Goal: Task Accomplishment & Management: Complete application form

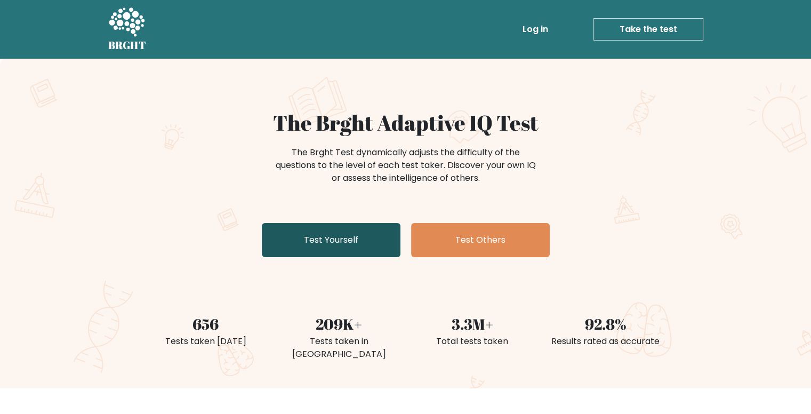
click at [372, 247] on link "Test Yourself" at bounding box center [331, 240] width 139 height 34
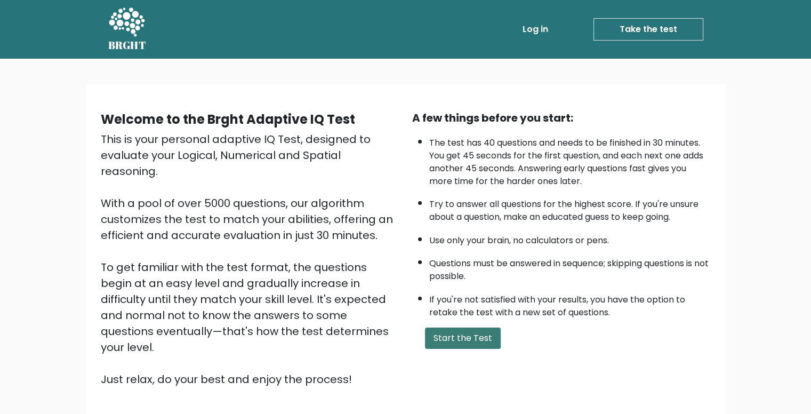
click at [444, 336] on button "Start the Test" at bounding box center [463, 337] width 76 height 21
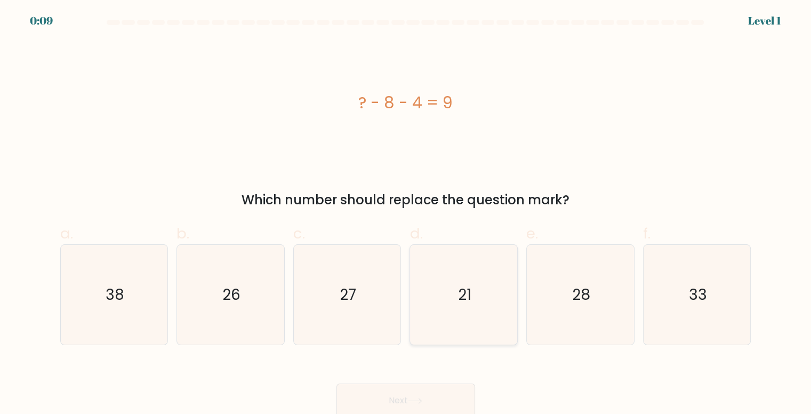
click at [455, 298] on icon "21" at bounding box center [464, 295] width 100 height 100
click at [406, 214] on input "d. 21" at bounding box center [406, 210] width 1 height 7
radio input "true"
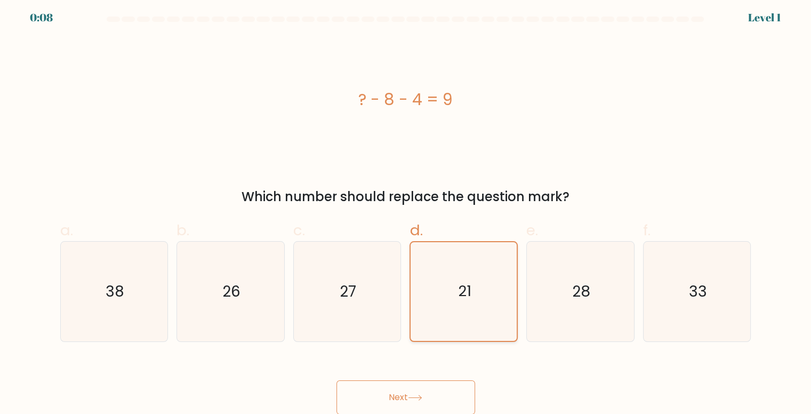
scroll to position [4, 0]
click at [415, 392] on button "Next" at bounding box center [405, 397] width 139 height 34
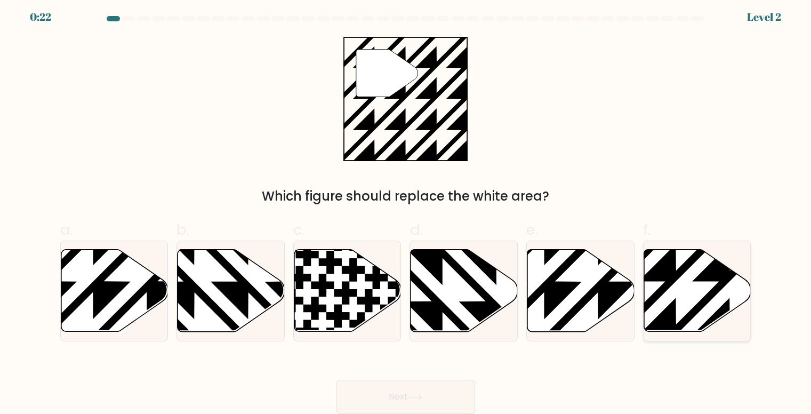
click at [690, 305] on icon at bounding box center [697, 290] width 107 height 82
click at [406, 210] on input "f." at bounding box center [406, 206] width 1 height 7
radio input "true"
click at [452, 389] on button "Next" at bounding box center [405, 397] width 139 height 34
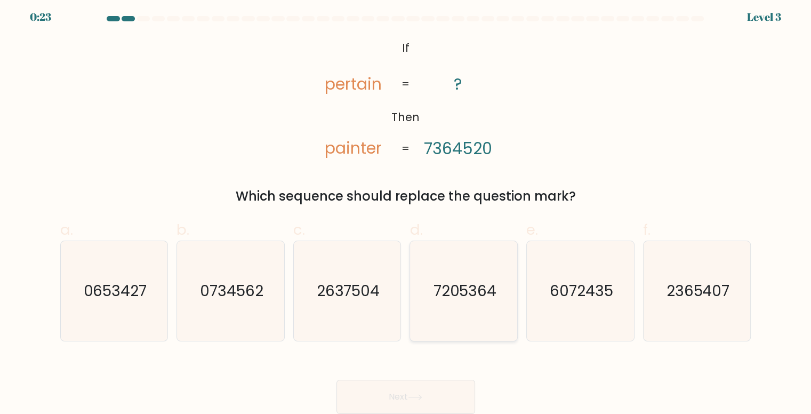
click at [458, 283] on text "7205364" at bounding box center [464, 290] width 63 height 21
click at [406, 210] on input "d. 7205364" at bounding box center [406, 206] width 1 height 7
radio input "true"
click at [413, 399] on icon at bounding box center [415, 397] width 14 height 6
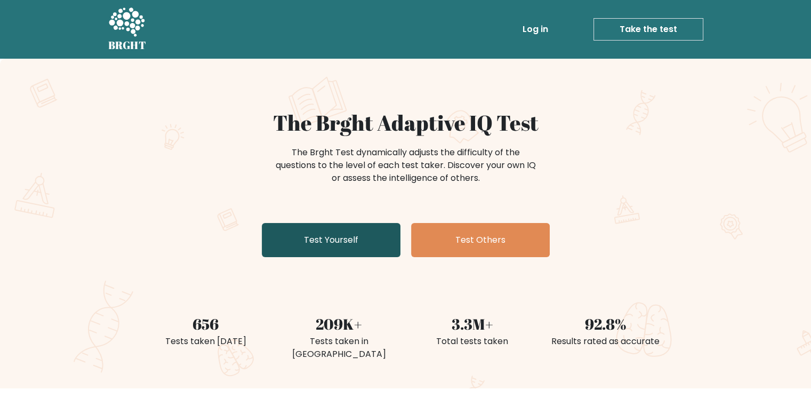
click at [308, 251] on link "Test Yourself" at bounding box center [331, 240] width 139 height 34
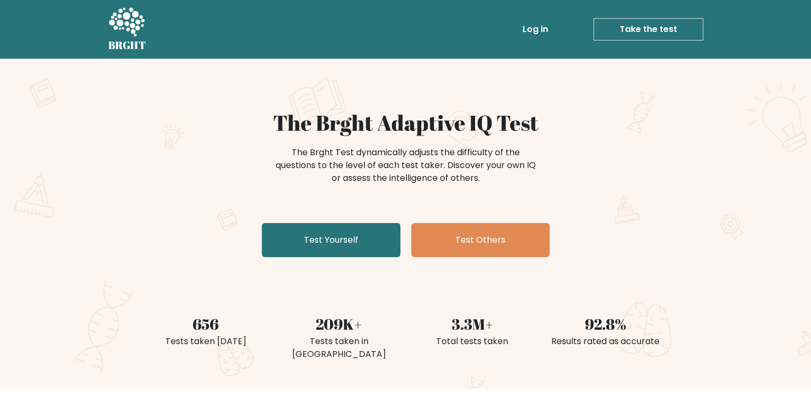
click at [639, 28] on link "Take the test" at bounding box center [648, 29] width 110 height 22
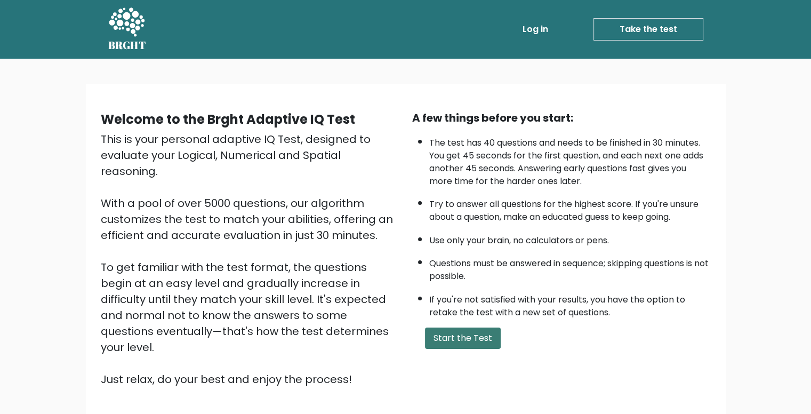
click at [463, 336] on button "Start the Test" at bounding box center [463, 337] width 76 height 21
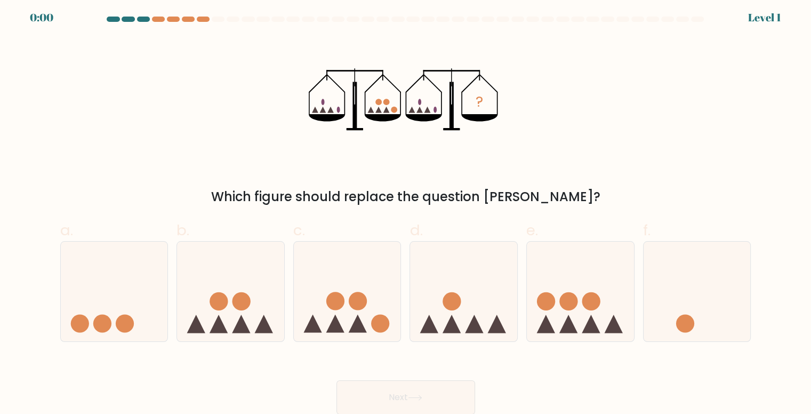
scroll to position [4, 0]
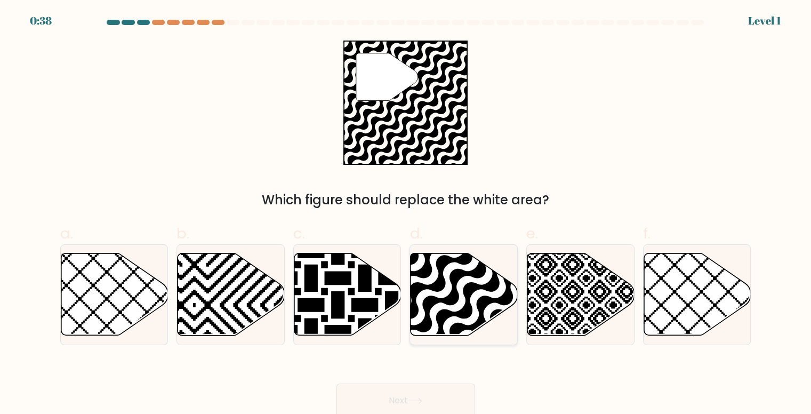
click at [462, 290] on icon at bounding box center [463, 294] width 107 height 82
click at [406, 214] on input "d." at bounding box center [406, 210] width 1 height 7
radio input "true"
click at [412, 389] on button "Next" at bounding box center [405, 400] width 139 height 34
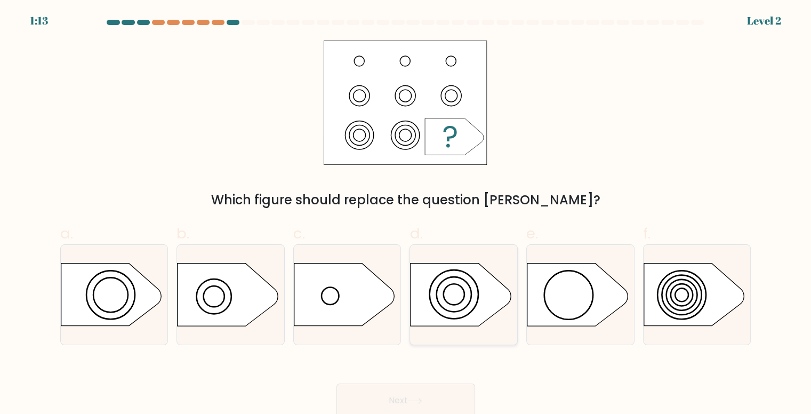
click at [453, 299] on icon at bounding box center [460, 294] width 100 height 62
click at [406, 214] on input "d." at bounding box center [406, 210] width 1 height 7
radio input "true"
click at [422, 406] on button "Next" at bounding box center [405, 400] width 139 height 34
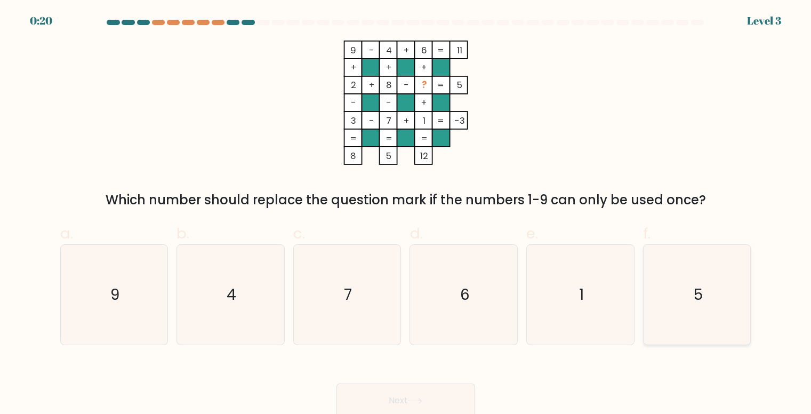
scroll to position [4, 0]
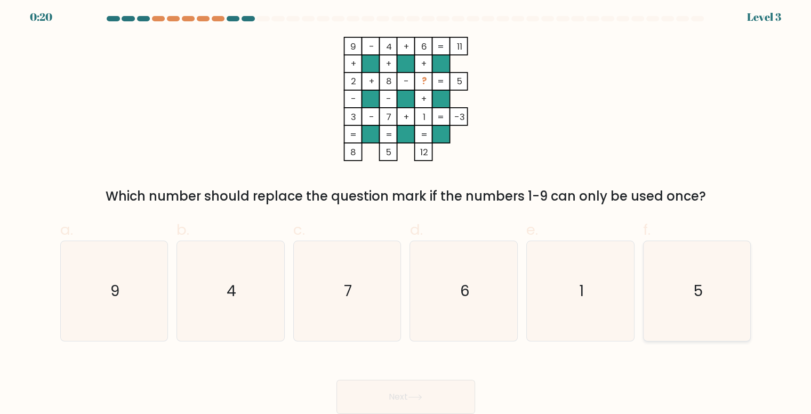
click at [704, 281] on icon "5" at bounding box center [697, 291] width 100 height 100
click at [406, 210] on input "f. 5" at bounding box center [406, 206] width 1 height 7
radio input "true"
click at [377, 383] on button "Next" at bounding box center [405, 397] width 139 height 34
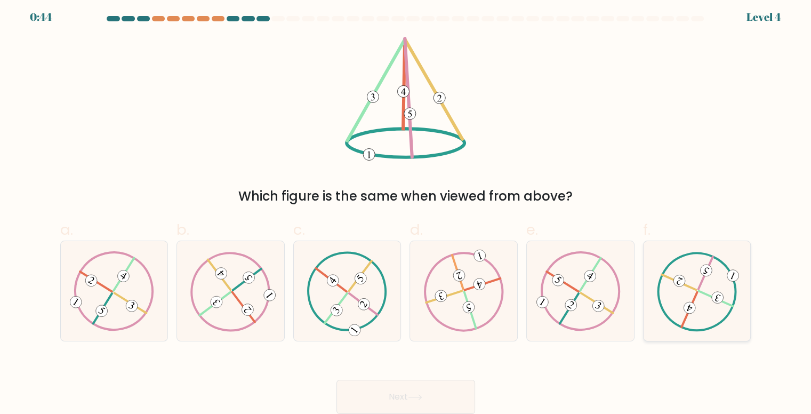
click at [699, 277] on icon at bounding box center [697, 290] width 80 height 79
click at [406, 210] on input "f." at bounding box center [406, 206] width 1 height 7
radio input "true"
click at [437, 384] on button "Next" at bounding box center [405, 397] width 139 height 34
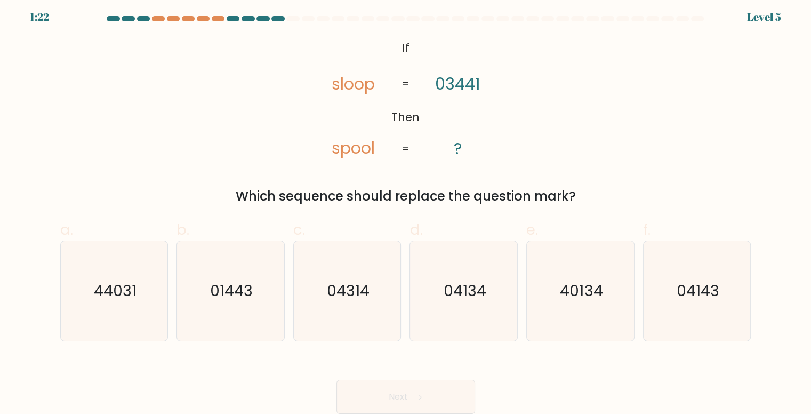
click at [760, 11] on div "Level 5" at bounding box center [764, 17] width 34 height 16
drag, startPoint x: 378, startPoint y: 52, endPoint x: 448, endPoint y: 79, distance: 74.9
click at [480, 105] on icon "@import url('https://fonts.googleapis.com/css?family=Abril+Fatface:400,100,100i…" at bounding box center [406, 99] width 202 height 124
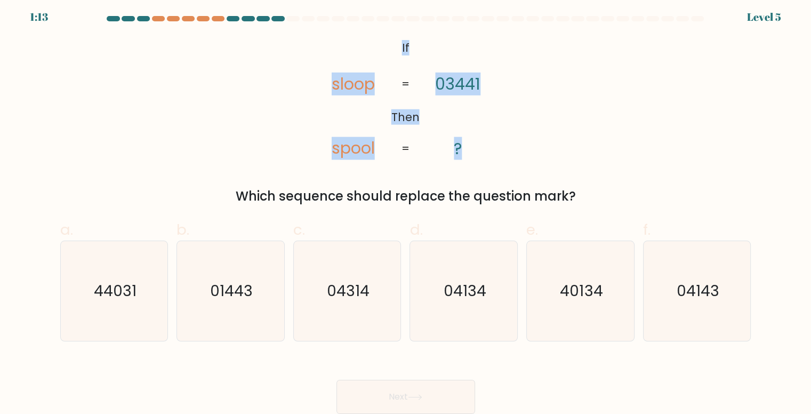
drag, startPoint x: 383, startPoint y: 31, endPoint x: 491, endPoint y: 128, distance: 145.7
click at [491, 128] on form "If ?" at bounding box center [405, 215] width 811 height 398
copy icon "If Then sloop spool 03441 ?"
click at [488, 128] on icon "@import url('https://fonts.googleapis.com/css?family=Abril+Fatface:400,100,100i…" at bounding box center [406, 99] width 202 height 124
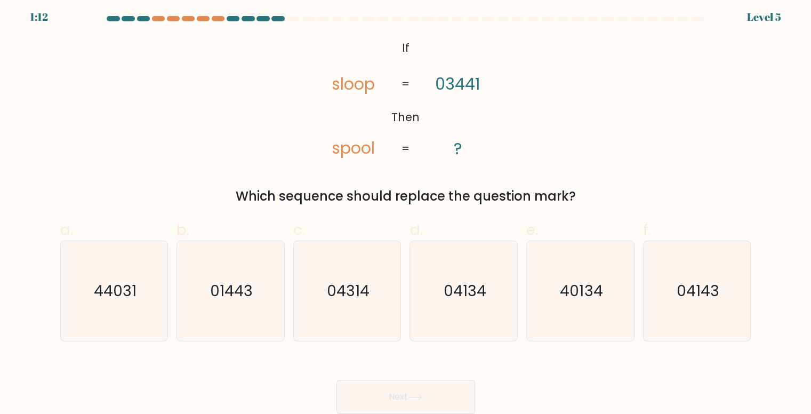
drag, startPoint x: 316, startPoint y: 23, endPoint x: 339, endPoint y: 33, distance: 25.1
click at [321, 22] on div at bounding box center [406, 21] width 704 height 10
drag, startPoint x: 382, startPoint y: 52, endPoint x: 562, endPoint y: 166, distance: 213.7
click at [562, 166] on div "@import url('https://fonts.googleapis.com/css?family=Abril+Fatface:400,100,100i…" at bounding box center [406, 121] width 704 height 169
click at [467, 80] on tspan "03441" at bounding box center [457, 83] width 45 height 23
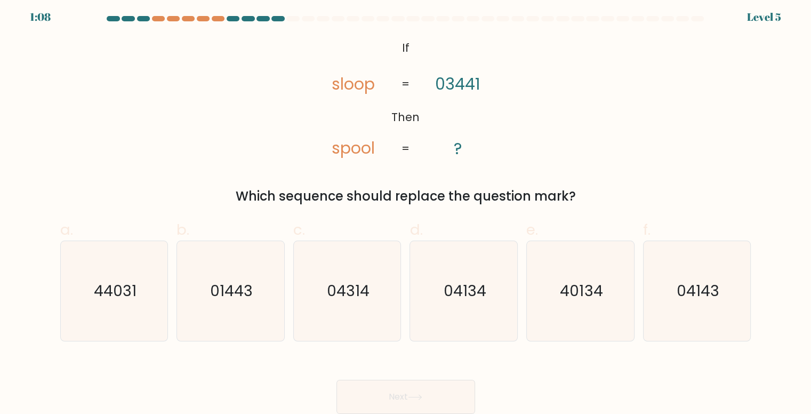
drag, startPoint x: 397, startPoint y: 39, endPoint x: 574, endPoint y: 184, distance: 228.5
click at [574, 184] on div "@import url('https://fonts.googleapis.com/css?family=Abril+Fatface:400,100,100i…" at bounding box center [406, 121] width 704 height 169
copy div "If Then sloop spool 03441 ? = = Which sequence should replace the question mark?"
click at [177, 182] on div "@import url('https://fonts.googleapis.com/css?family=Abril+Fatface:400,100,100i…" at bounding box center [406, 121] width 704 height 169
click at [240, 289] on text "01443" at bounding box center [231, 290] width 43 height 21
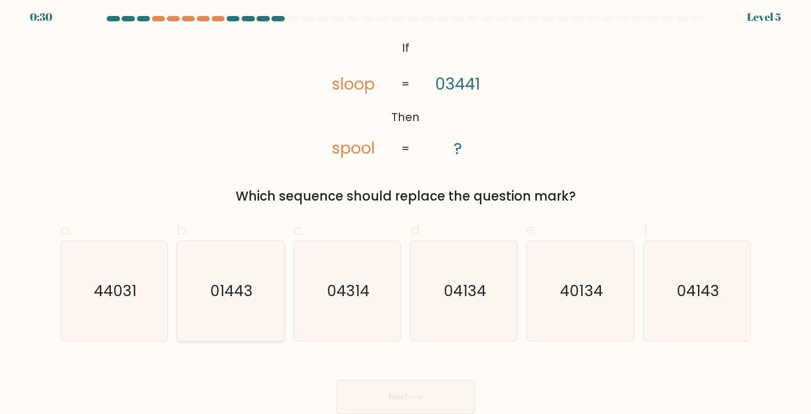
click at [406, 210] on input "b. 01443" at bounding box center [406, 206] width 1 height 7
radio input "true"
click at [402, 391] on button "Next" at bounding box center [405, 397] width 139 height 34
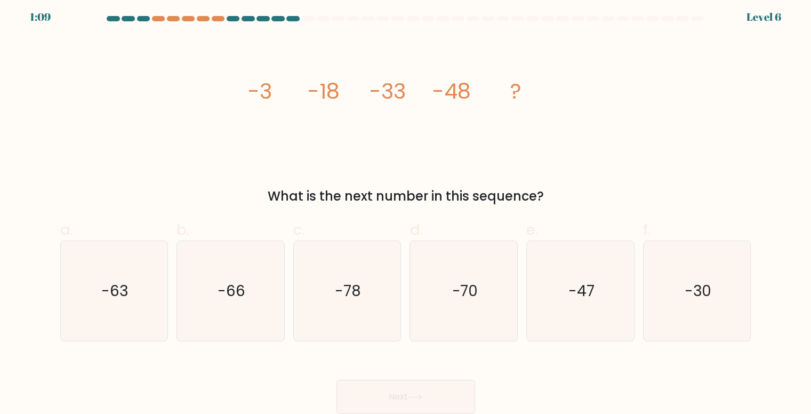
drag, startPoint x: 227, startPoint y: 90, endPoint x: 577, endPoint y: 184, distance: 362.6
click at [577, 184] on div "image/svg+xml -3 -18 -33 -48 ? What is the next number in this sequence?" at bounding box center [406, 121] width 704 height 169
copy div "-3 -18 -33 -48 ? What is the next number in this sequence?"
click at [156, 308] on icon "-63" at bounding box center [115, 291] width 100 height 100
click at [406, 210] on input "a. -63" at bounding box center [406, 206] width 1 height 7
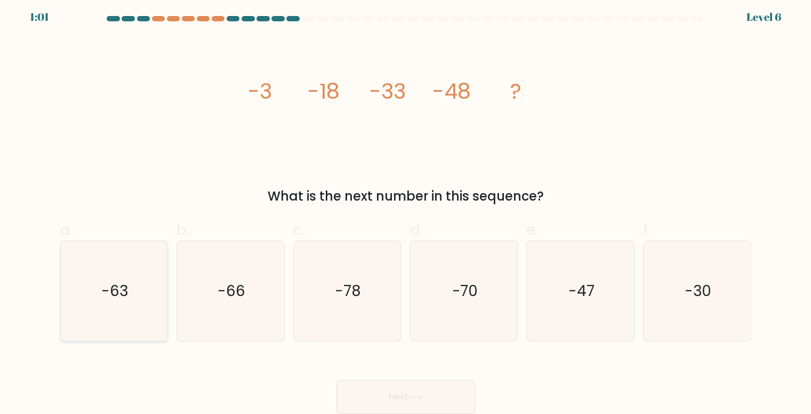
radio input "true"
click at [397, 402] on button "Next" at bounding box center [405, 397] width 139 height 34
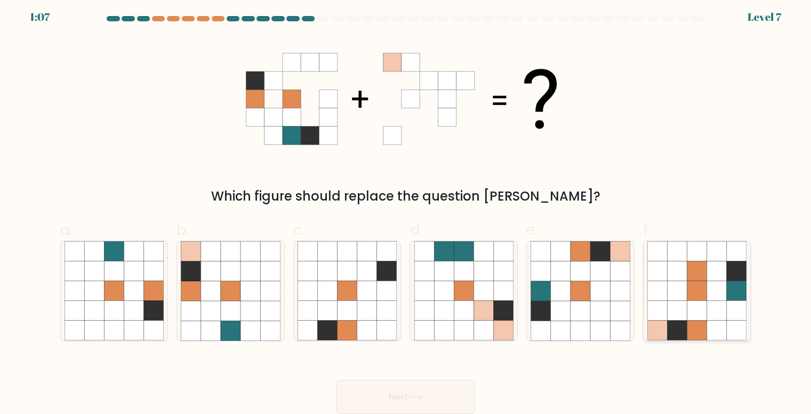
click at [671, 297] on icon at bounding box center [677, 291] width 20 height 20
click at [406, 210] on input "f." at bounding box center [406, 206] width 1 height 7
radio input "true"
click at [439, 397] on button "Next" at bounding box center [405, 397] width 139 height 34
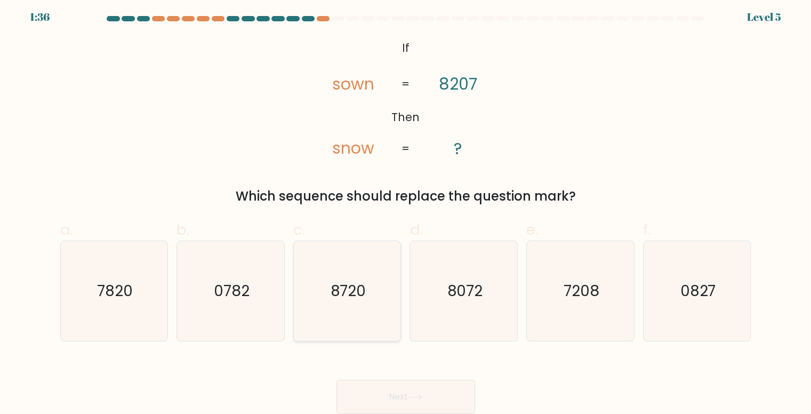
click at [350, 286] on text "8720" at bounding box center [348, 290] width 36 height 21
click at [406, 210] on input "c. 8720" at bounding box center [406, 206] width 1 height 7
radio input "true"
click at [386, 397] on button "Next" at bounding box center [405, 397] width 139 height 34
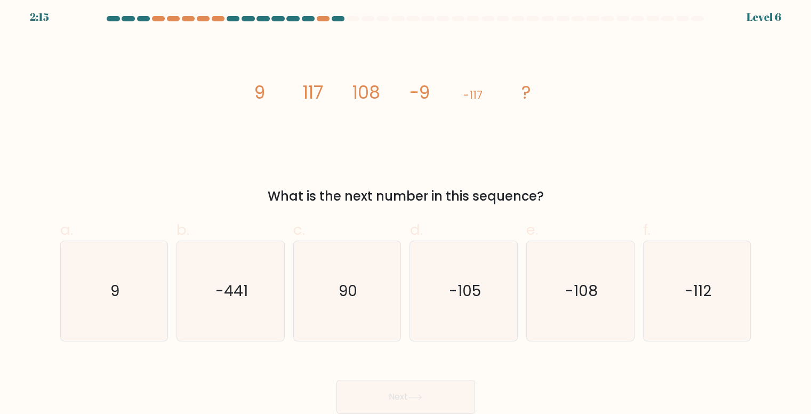
drag, startPoint x: 245, startPoint y: 91, endPoint x: 616, endPoint y: 190, distance: 384.2
click at [616, 190] on div "image/svg+xml 9 117 108 -9 -117 ? What is the next number in this sequence?" at bounding box center [406, 121] width 704 height 169
copy div "9 117 108 -9 -117 ? What is the next number in this sequence?"
click at [679, 251] on icon "-112" at bounding box center [697, 291] width 100 height 100
click at [406, 210] on input "f. -112" at bounding box center [406, 206] width 1 height 7
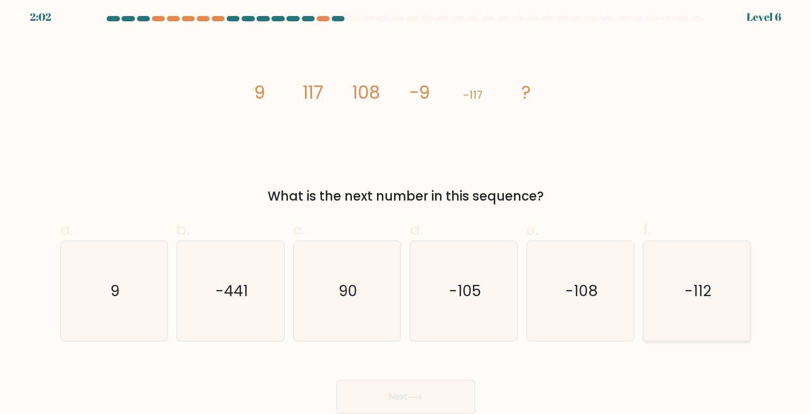
radio input "true"
click at [602, 291] on icon "-108" at bounding box center [580, 291] width 100 height 100
click at [406, 210] on input "e. -108" at bounding box center [406, 206] width 1 height 7
radio input "true"
click at [375, 384] on button "Next" at bounding box center [405, 397] width 139 height 34
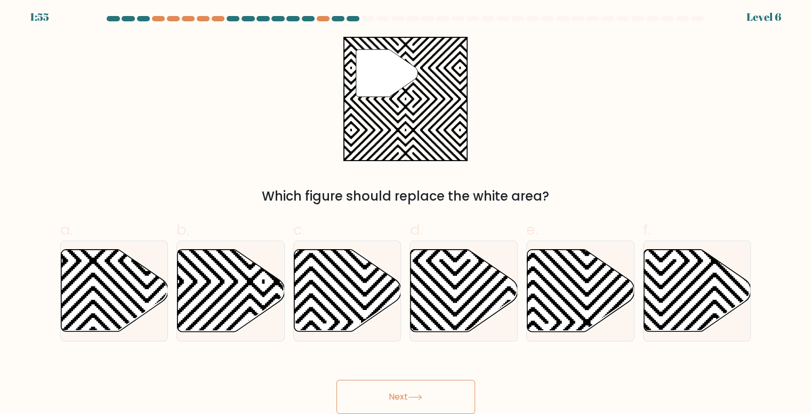
click at [396, 397] on button "Next" at bounding box center [405, 397] width 139 height 34
click at [288, 154] on div "" Which figure should replace the white area?" at bounding box center [406, 121] width 704 height 169
click at [537, 307] on icon at bounding box center [580, 290] width 107 height 82
click at [406, 210] on input "e." at bounding box center [406, 206] width 1 height 7
radio input "true"
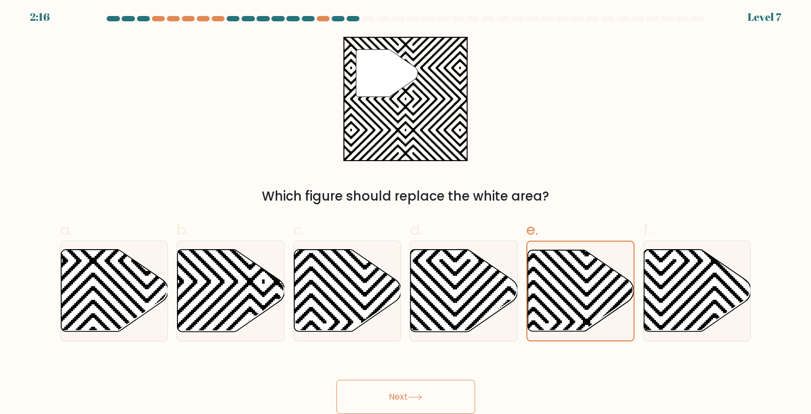
click at [394, 385] on button "Next" at bounding box center [405, 397] width 139 height 34
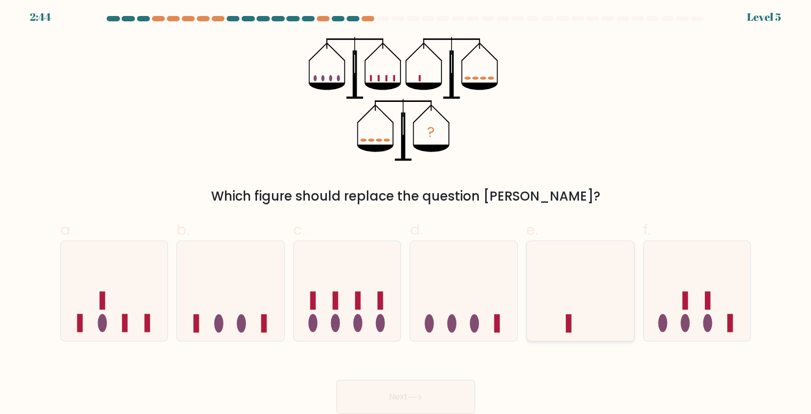
click at [595, 282] on icon at bounding box center [580, 290] width 107 height 88
click at [406, 210] on input "e." at bounding box center [406, 206] width 1 height 7
radio input "true"
click at [421, 397] on icon at bounding box center [415, 397] width 14 height 6
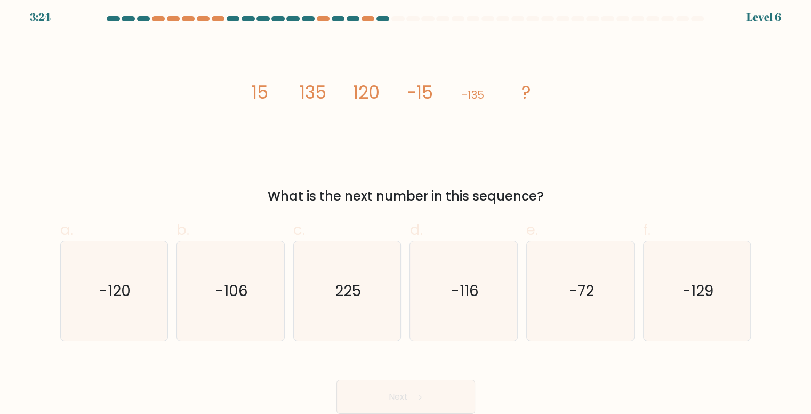
drag, startPoint x: 246, startPoint y: 82, endPoint x: 581, endPoint y: 181, distance: 349.3
click at [581, 181] on div "image/svg+xml 15 135 120 -15 -135 ? What is the next number in this sequence?" at bounding box center [406, 121] width 704 height 169
copy div "15 135 120 -15 -135 ? What is the next number in this sequence?"
click at [136, 291] on icon "-120" at bounding box center [115, 291] width 100 height 100
click at [406, 210] on input "a. -120" at bounding box center [406, 206] width 1 height 7
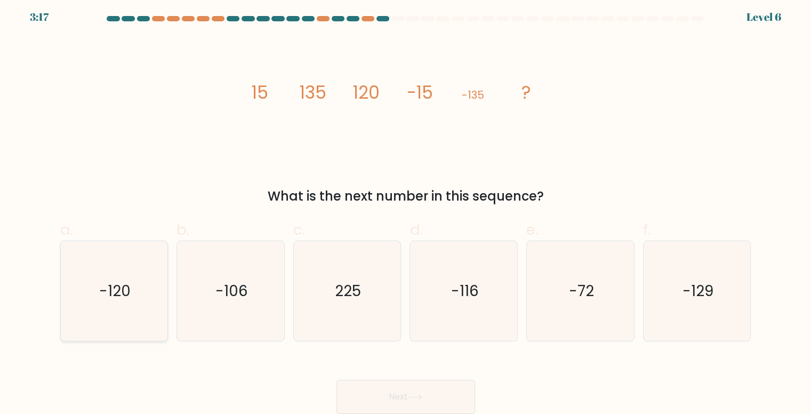
radio input "true"
click at [392, 397] on button "Next" at bounding box center [405, 397] width 139 height 34
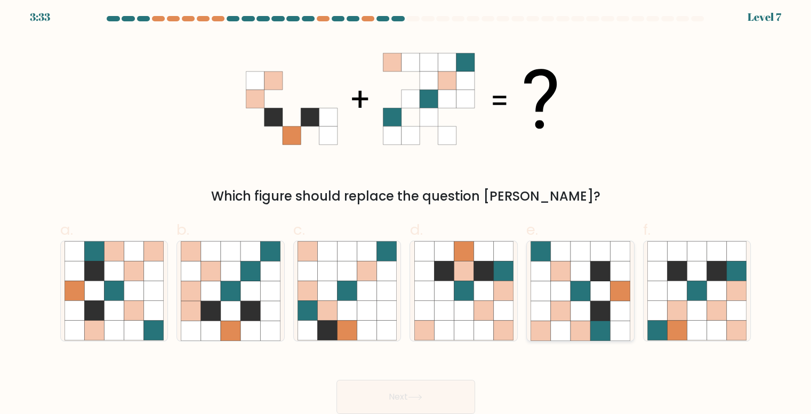
click at [597, 291] on icon at bounding box center [600, 291] width 20 height 20
click at [406, 210] on input "e." at bounding box center [406, 206] width 1 height 7
radio input "true"
click at [383, 390] on button "Next" at bounding box center [405, 397] width 139 height 34
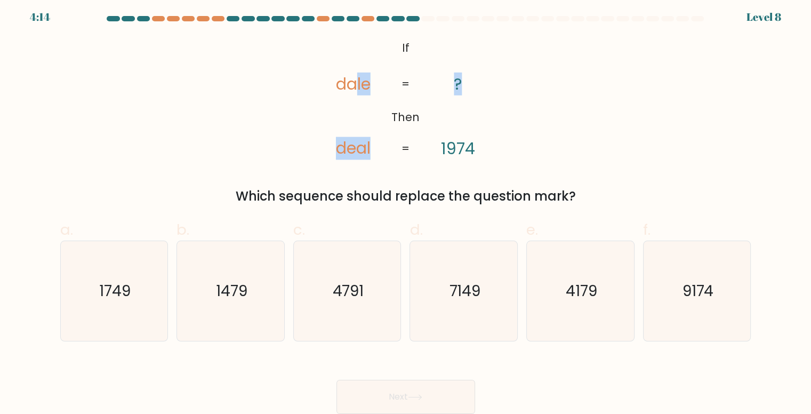
drag, startPoint x: 356, startPoint y: 47, endPoint x: 482, endPoint y: 90, distance: 133.0
click at [482, 90] on icon "@import url('https://fonts.googleapis.com/css?family=Abril+Fatface:400,100,100i…" at bounding box center [406, 99] width 202 height 124
click at [502, 113] on icon "@import url('https://fonts.googleapis.com/css?family=Abril+Fatface:400,100,100i…" at bounding box center [406, 99] width 202 height 124
click at [107, 293] on text "1749" at bounding box center [114, 290] width 31 height 21
click at [406, 210] on input "a. 1749" at bounding box center [406, 206] width 1 height 7
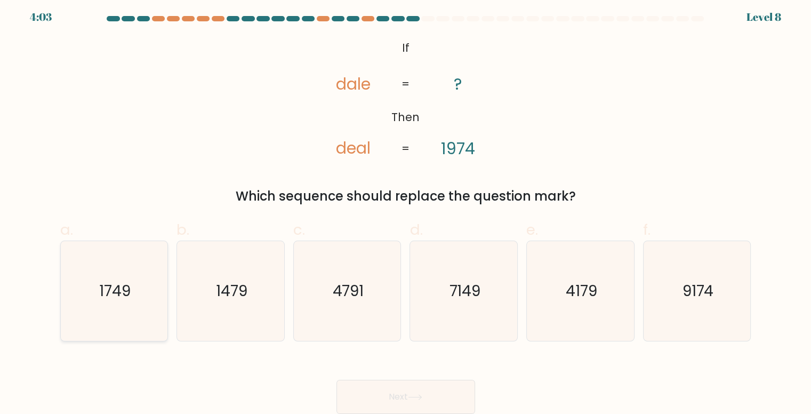
radio input "true"
click at [385, 395] on button "Next" at bounding box center [405, 397] width 139 height 34
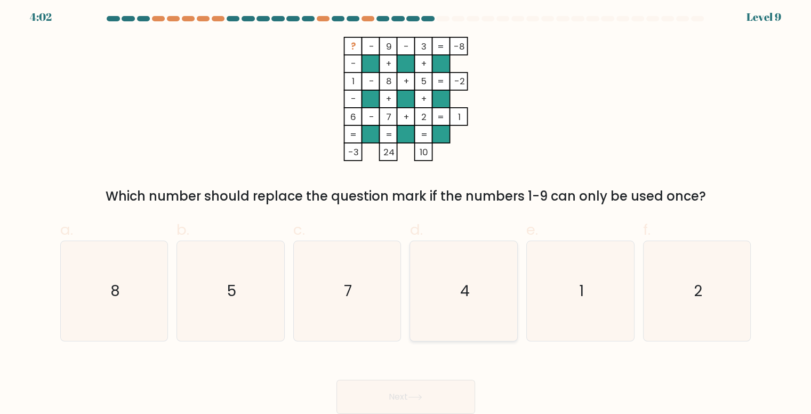
click at [458, 309] on icon "4" at bounding box center [464, 291] width 100 height 100
click at [406, 210] on input "d. 4" at bounding box center [406, 206] width 1 height 7
radio input "true"
click at [396, 384] on button "Next" at bounding box center [405, 397] width 139 height 34
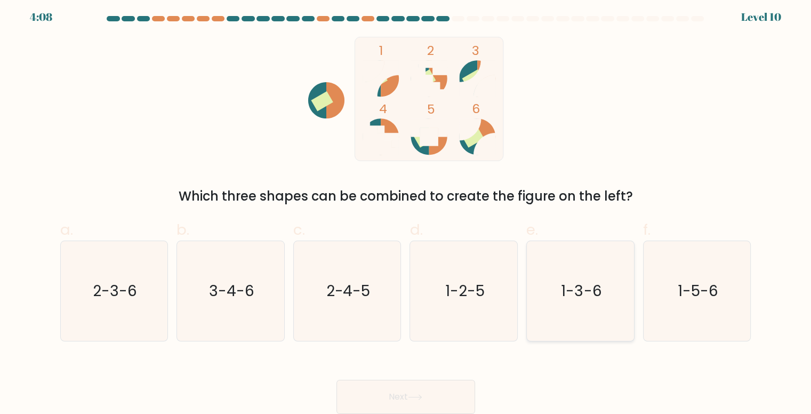
click at [580, 287] on text "1-3-6" at bounding box center [581, 290] width 41 height 21
click at [406, 210] on input "e. 1-3-6" at bounding box center [406, 206] width 1 height 7
radio input "true"
click at [430, 387] on button "Next" at bounding box center [405, 397] width 139 height 34
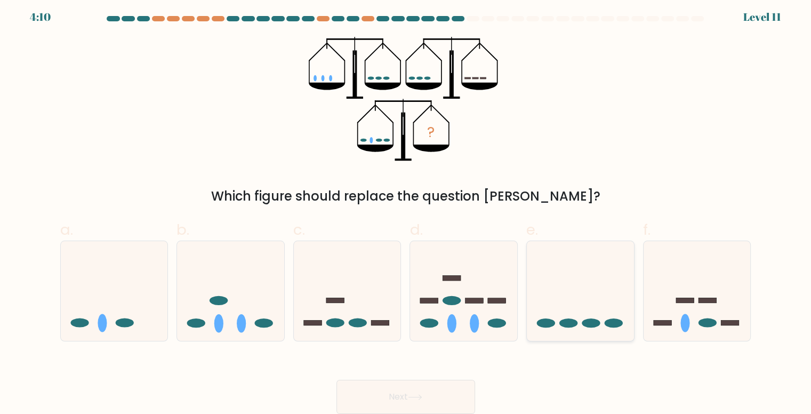
click at [562, 330] on icon at bounding box center [580, 290] width 107 height 88
click at [406, 210] on input "e." at bounding box center [406, 206] width 1 height 7
radio input "true"
click at [437, 400] on button "Next" at bounding box center [405, 397] width 139 height 34
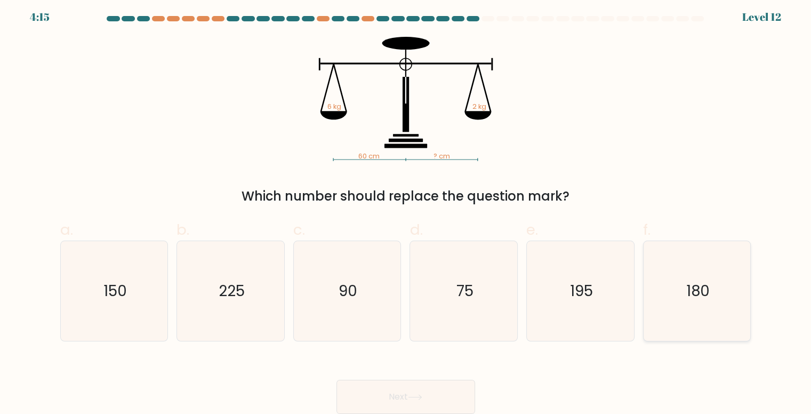
click at [727, 260] on icon "180" at bounding box center [697, 291] width 100 height 100
click at [406, 210] on input "f. 180" at bounding box center [406, 206] width 1 height 7
radio input "true"
click at [404, 389] on button "Next" at bounding box center [405, 397] width 139 height 34
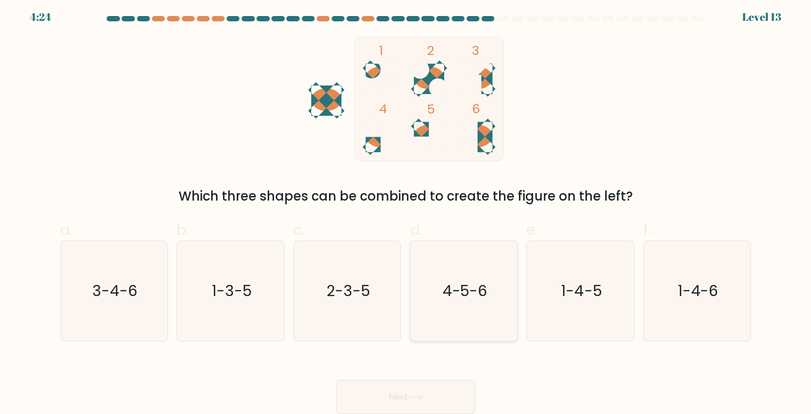
click at [452, 277] on icon "4-5-6" at bounding box center [464, 291] width 100 height 100
click at [406, 210] on input "d. 4-5-6" at bounding box center [406, 206] width 1 height 7
radio input "true"
click at [408, 397] on button "Next" at bounding box center [405, 397] width 139 height 34
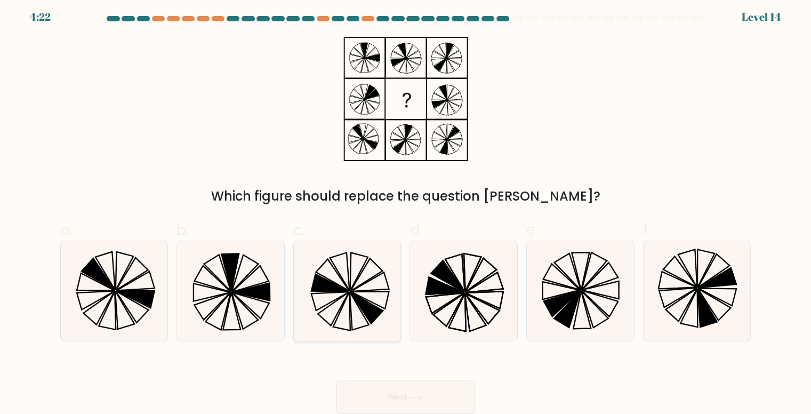
click at [367, 313] on icon at bounding box center [366, 308] width 33 height 32
click at [406, 210] on input "c." at bounding box center [406, 206] width 1 height 7
radio input "true"
click at [396, 390] on button "Next" at bounding box center [405, 397] width 139 height 34
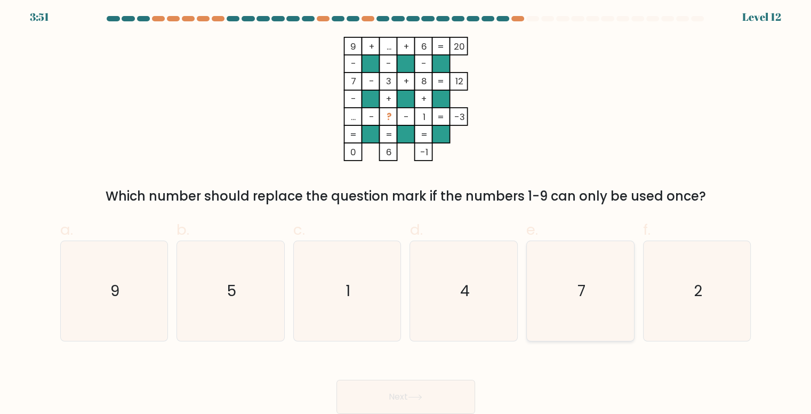
click at [617, 286] on icon "7" at bounding box center [580, 291] width 100 height 100
click at [406, 210] on input "e. 7" at bounding box center [406, 206] width 1 height 7
radio input "true"
click at [430, 394] on button "Next" at bounding box center [405, 397] width 139 height 34
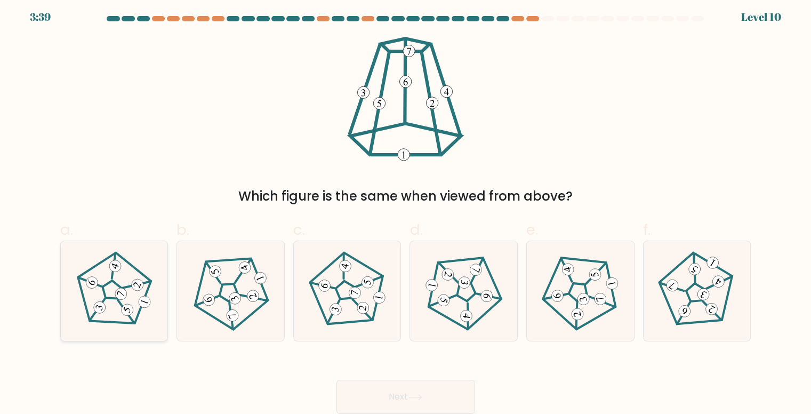
click at [92, 280] on icon at bounding box center [91, 282] width 9 height 7
click at [406, 210] on input "a." at bounding box center [406, 206] width 1 height 7
radio input "true"
click at [398, 396] on button "Next" at bounding box center [405, 397] width 139 height 34
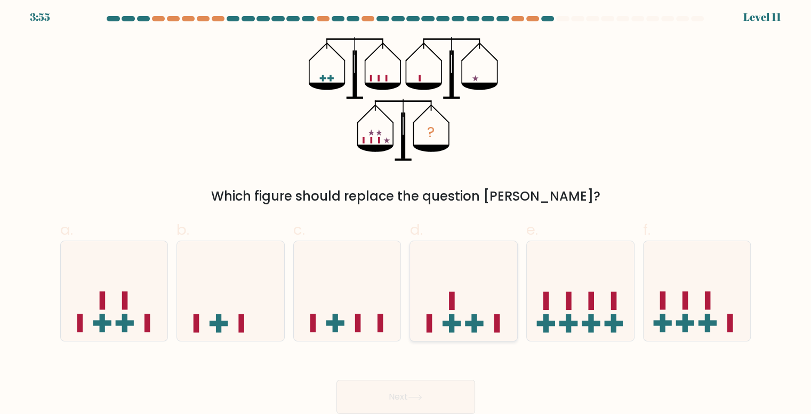
click at [430, 324] on rect at bounding box center [429, 323] width 6 height 18
click at [406, 210] on input "d." at bounding box center [406, 206] width 1 height 7
radio input "true"
click at [430, 392] on button "Next" at bounding box center [405, 397] width 139 height 34
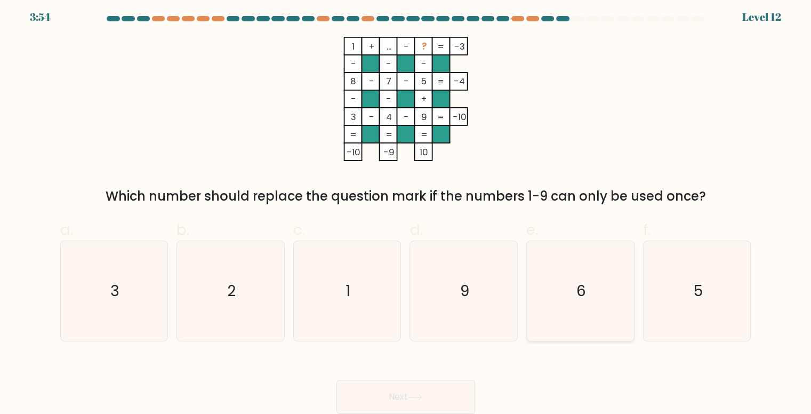
click at [589, 252] on icon "6" at bounding box center [580, 291] width 100 height 100
click at [406, 210] on input "e. 6" at bounding box center [406, 206] width 1 height 7
radio input "true"
click at [454, 399] on button "Next" at bounding box center [405, 397] width 139 height 34
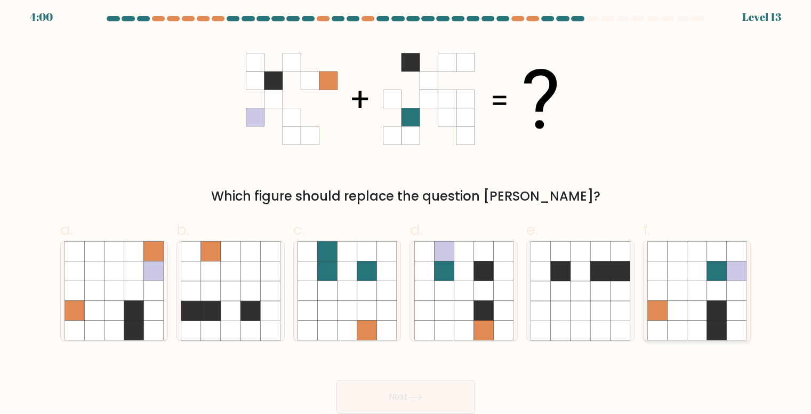
click at [719, 266] on icon at bounding box center [717, 271] width 20 height 20
click at [406, 210] on input "f." at bounding box center [406, 206] width 1 height 7
radio input "true"
click at [434, 391] on button "Next" at bounding box center [405, 397] width 139 height 34
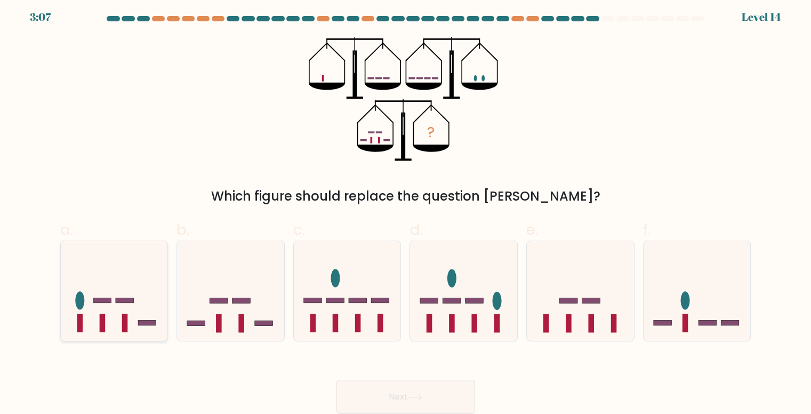
click at [141, 295] on icon at bounding box center [114, 290] width 107 height 88
click at [406, 210] on input "a." at bounding box center [406, 206] width 1 height 7
radio input "true"
click at [439, 292] on icon at bounding box center [463, 290] width 107 height 88
click at [406, 210] on input "d." at bounding box center [406, 206] width 1 height 7
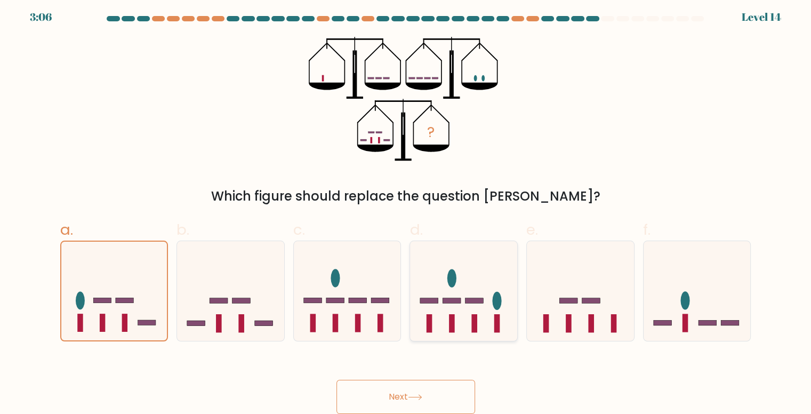
radio input "true"
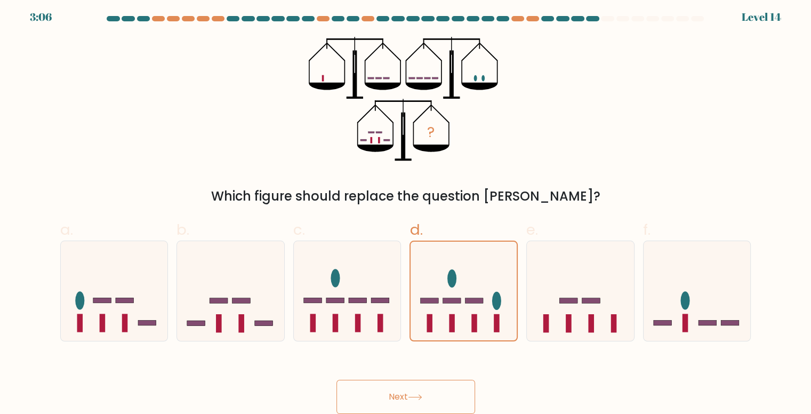
click at [412, 391] on button "Next" at bounding box center [405, 397] width 139 height 34
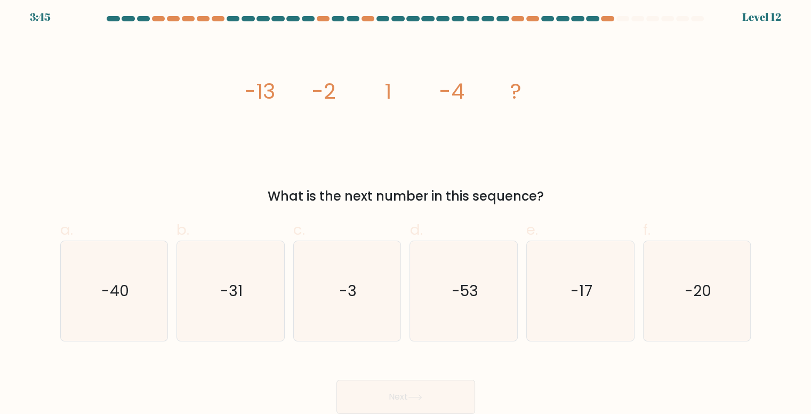
click at [214, 95] on div "image/svg+xml -13 -2 1 -4 ? What is the next number in this sequence?" at bounding box center [406, 121] width 704 height 169
drag, startPoint x: 214, startPoint y: 95, endPoint x: 575, endPoint y: 198, distance: 375.3
click at [575, 198] on div "image/svg+xml -13 -2 1 -4 ? What is the next number in this sequence?" at bounding box center [406, 121] width 704 height 169
copy div "-13 -2 1 -4 ? What is the next number in this sequence?"
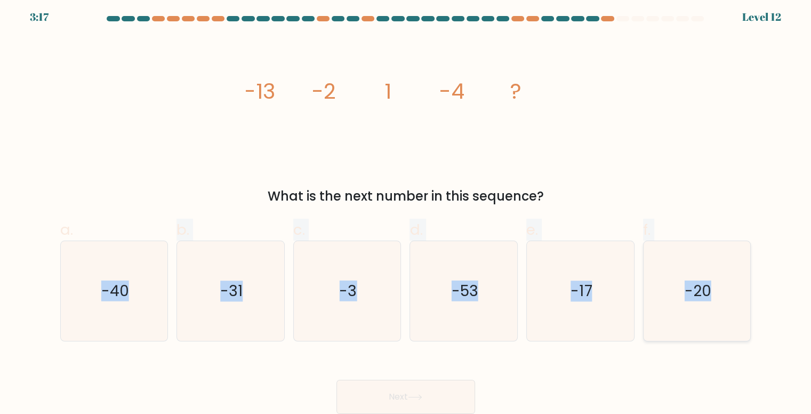
drag, startPoint x: 47, startPoint y: 286, endPoint x: 750, endPoint y: 292, distance: 702.6
click at [750, 292] on form at bounding box center [405, 215] width 811 height 398
copy div "-40 b. -31 c. -3 d. -53 e. -17 f. -20"
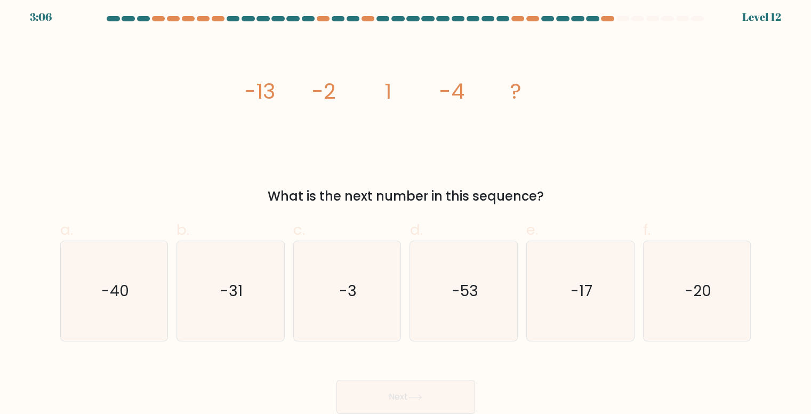
click at [631, 376] on div "Next" at bounding box center [406, 384] width 704 height 60
click at [563, 292] on icon "-17" at bounding box center [580, 291] width 100 height 100
click at [406, 210] on input "e. -17" at bounding box center [406, 206] width 1 height 7
radio input "true"
click at [407, 394] on button "Next" at bounding box center [405, 397] width 139 height 34
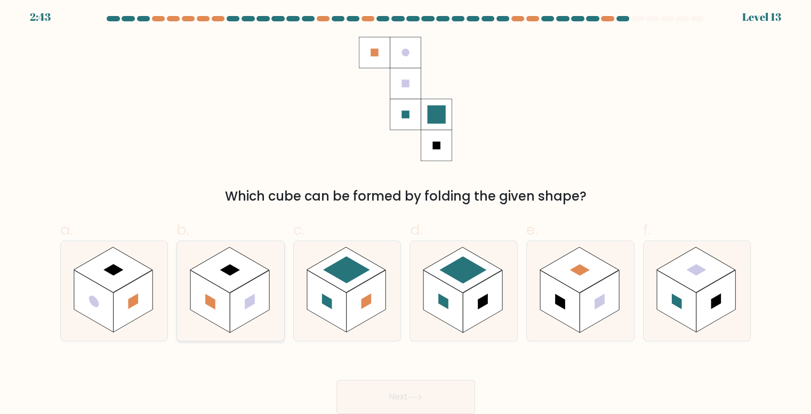
click at [234, 298] on rect at bounding box center [249, 301] width 39 height 62
click at [406, 210] on input "b." at bounding box center [406, 206] width 1 height 7
radio input "true"
click at [412, 384] on button "Next" at bounding box center [405, 397] width 139 height 34
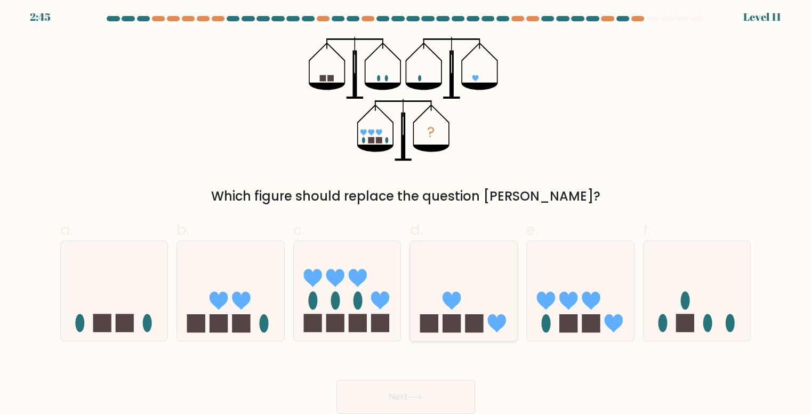
click at [453, 308] on icon at bounding box center [463, 290] width 107 height 88
click at [406, 210] on input "d." at bounding box center [406, 206] width 1 height 7
radio input "true"
click at [349, 316] on rect at bounding box center [358, 323] width 18 height 18
click at [406, 210] on input "c." at bounding box center [406, 206] width 1 height 7
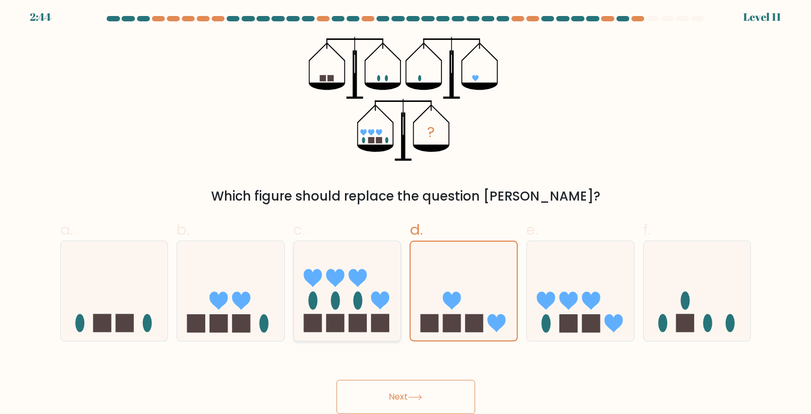
radio input "true"
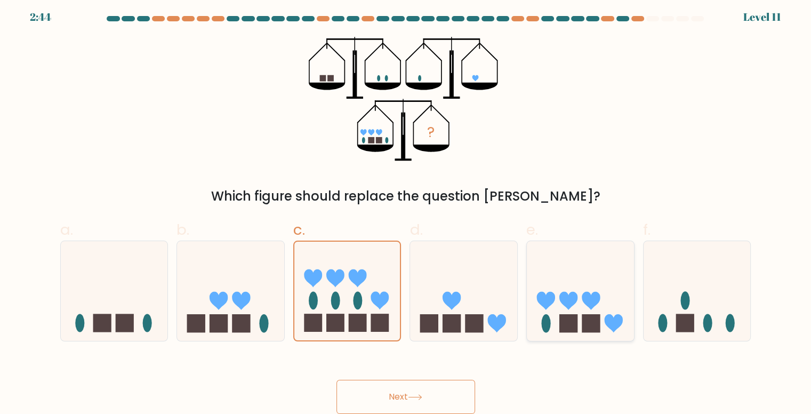
click at [570, 321] on rect at bounding box center [568, 323] width 18 height 18
click at [406, 210] on input "e." at bounding box center [406, 206] width 1 height 7
radio input "true"
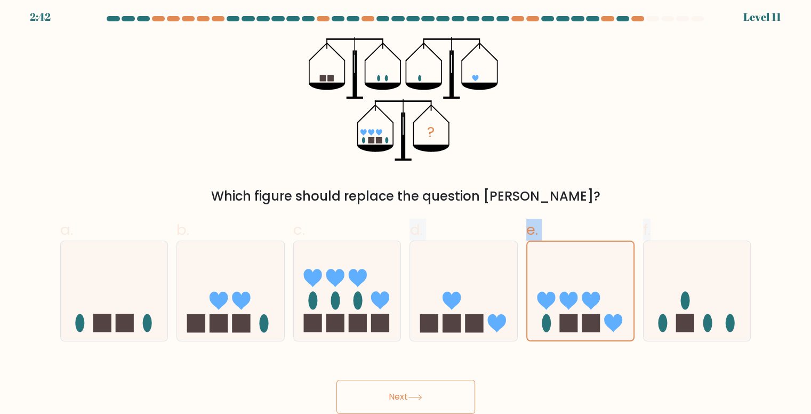
drag, startPoint x: 362, startPoint y: 300, endPoint x: 399, endPoint y: 396, distance: 103.1
click at [399, 396] on form at bounding box center [405, 215] width 811 height 398
click at [399, 396] on button "Next" at bounding box center [405, 397] width 139 height 34
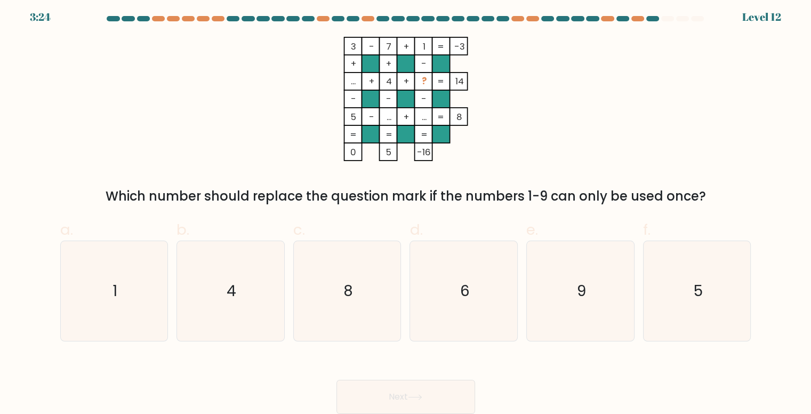
click at [595, 132] on div "3 - 7 + 1 -3 + + - ... + 4 + ? 14 - - - 5 - ... + ... = 8 = = = = 0 5 -16 = Whi…" at bounding box center [406, 121] width 704 height 169
click at [576, 282] on icon "9" at bounding box center [580, 291] width 100 height 100
click at [406, 210] on input "e. 9" at bounding box center [406, 206] width 1 height 7
radio input "true"
click at [435, 391] on button "Next" at bounding box center [405, 397] width 139 height 34
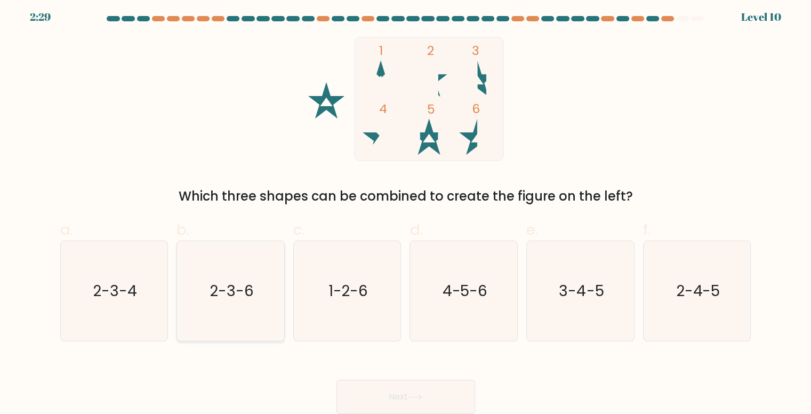
click at [227, 274] on icon "2-3-6" at bounding box center [231, 291] width 100 height 100
click at [406, 210] on input "b. 2-3-6" at bounding box center [406, 206] width 1 height 7
radio input "true"
click at [397, 401] on button "Next" at bounding box center [405, 397] width 139 height 34
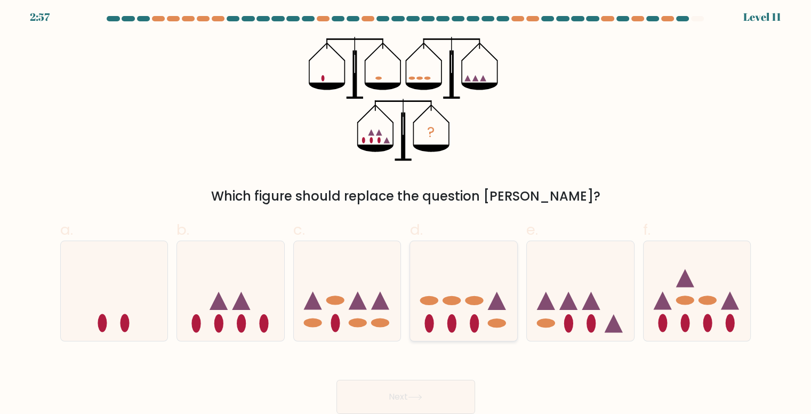
click at [465, 288] on icon at bounding box center [463, 290] width 107 height 88
click at [406, 210] on input "d." at bounding box center [406, 206] width 1 height 7
radio input "true"
click at [566, 286] on icon at bounding box center [580, 290] width 107 height 88
click at [406, 210] on input "e." at bounding box center [406, 206] width 1 height 7
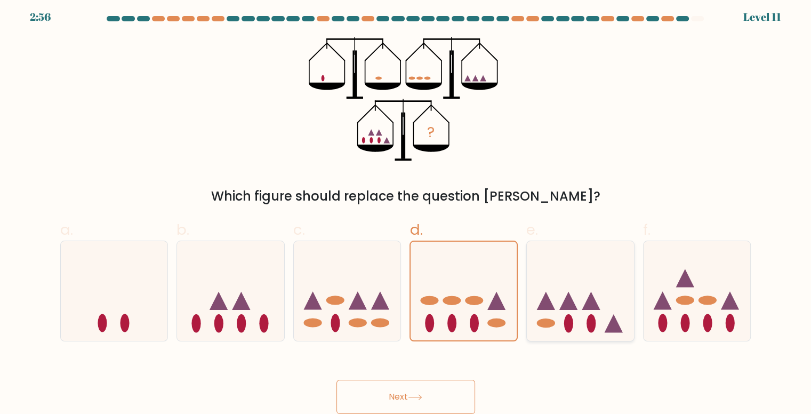
radio input "true"
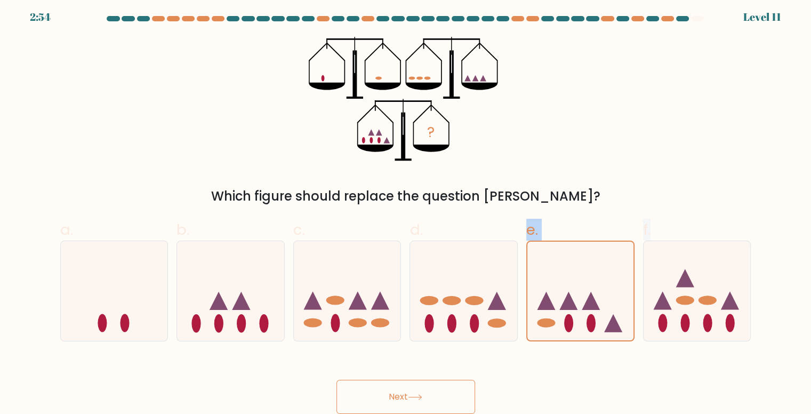
drag, startPoint x: 490, startPoint y: 293, endPoint x: 399, endPoint y: 397, distance: 138.3
click at [399, 397] on form at bounding box center [405, 215] width 811 height 398
click at [399, 397] on button "Next" at bounding box center [405, 397] width 139 height 34
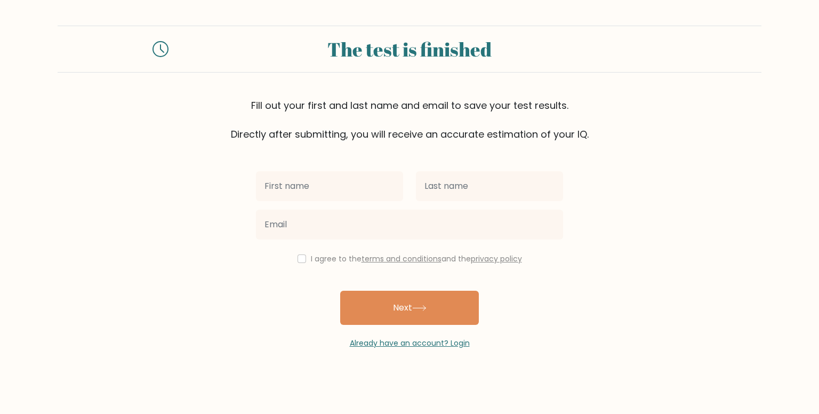
click at [168, 51] on icon at bounding box center [160, 49] width 16 height 16
click at [220, 178] on form "The test is finished Fill out your first and last name and email to save your t…" at bounding box center [409, 187] width 819 height 323
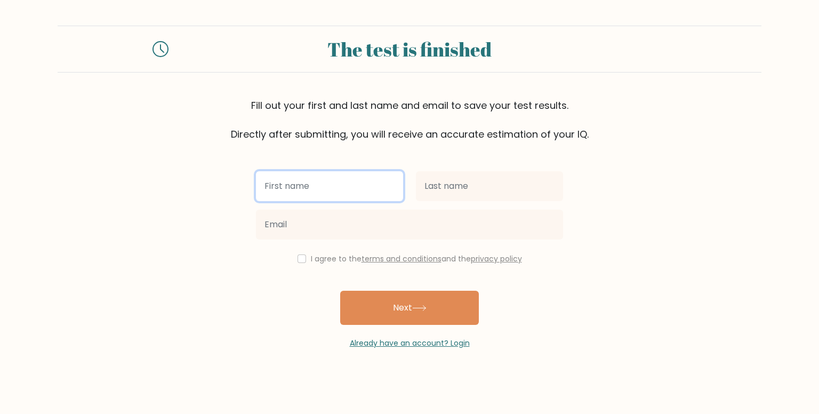
click at [335, 194] on input "text" at bounding box center [329, 186] width 147 height 30
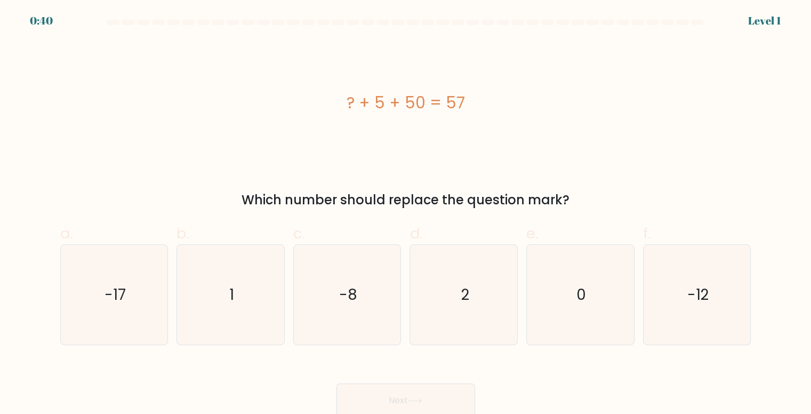
click at [243, 175] on div "? + 5 + 50 = 57 Which number should replace the question mark?" at bounding box center [406, 125] width 704 height 169
drag, startPoint x: 345, startPoint y: 108, endPoint x: 594, endPoint y: 201, distance: 265.2
click at [594, 201] on div "? + 5 + 50 = 57 Which number should replace the question mark?" at bounding box center [406, 125] width 704 height 169
copy div "? + 5 + 50 = 57 Which number should replace the question mark?"
click at [478, 307] on icon "2" at bounding box center [464, 295] width 100 height 100
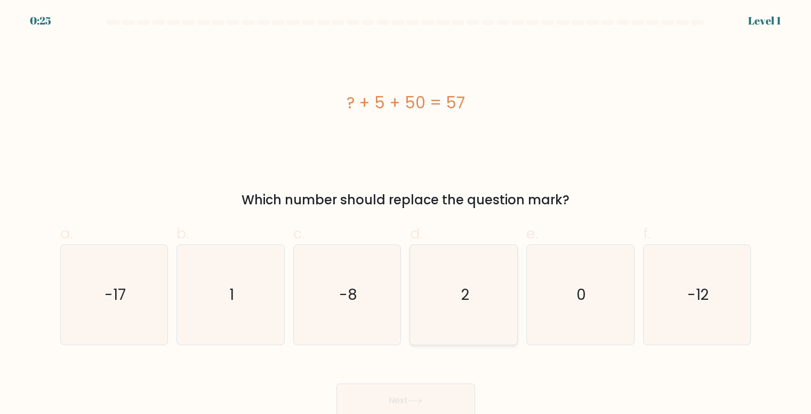
click at [406, 214] on input "d. 2" at bounding box center [406, 210] width 1 height 7
radio input "true"
click at [441, 399] on button "Next" at bounding box center [405, 400] width 139 height 34
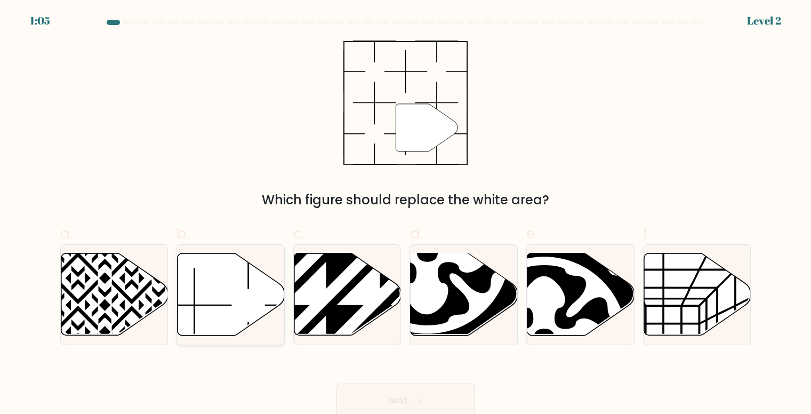
click at [235, 278] on icon at bounding box center [231, 294] width 107 height 82
click at [406, 214] on input "b." at bounding box center [406, 210] width 1 height 7
radio input "true"
click at [363, 394] on button "Next" at bounding box center [405, 400] width 139 height 34
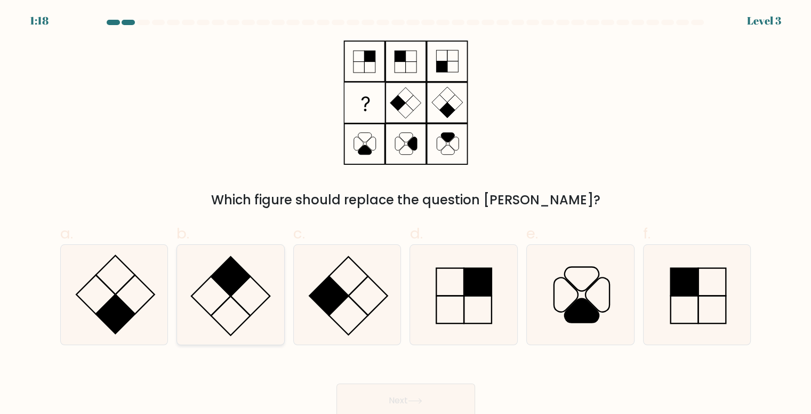
click at [202, 294] on icon at bounding box center [231, 295] width 100 height 100
click at [406, 214] on input "b." at bounding box center [406, 210] width 1 height 7
radio input "true"
click at [381, 401] on button "Next" at bounding box center [405, 400] width 139 height 34
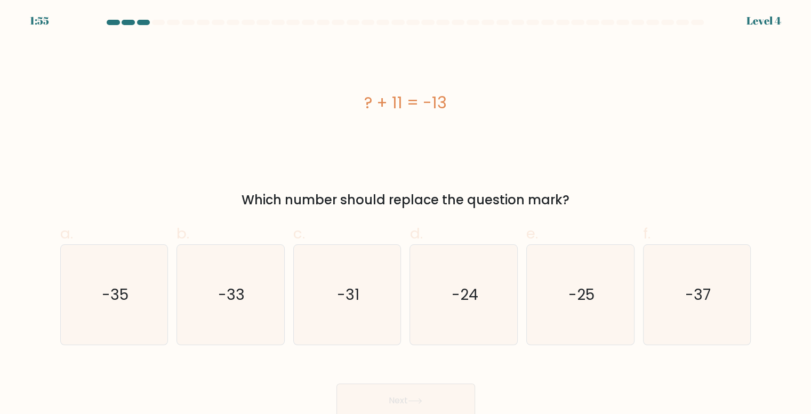
drag, startPoint x: 347, startPoint y: 92, endPoint x: 589, endPoint y: 191, distance: 261.0
click at [589, 191] on div "? + 11 = -13 Which number should replace the question mark?" at bounding box center [406, 125] width 704 height 169
copy div "? + 11 = -13 Which number should replace the question mark?"
click at [519, 137] on div "? + 11 = -13" at bounding box center [405, 103] width 691 height 124
drag, startPoint x: 467, startPoint y: 277, endPoint x: 454, endPoint y: 337, distance: 61.6
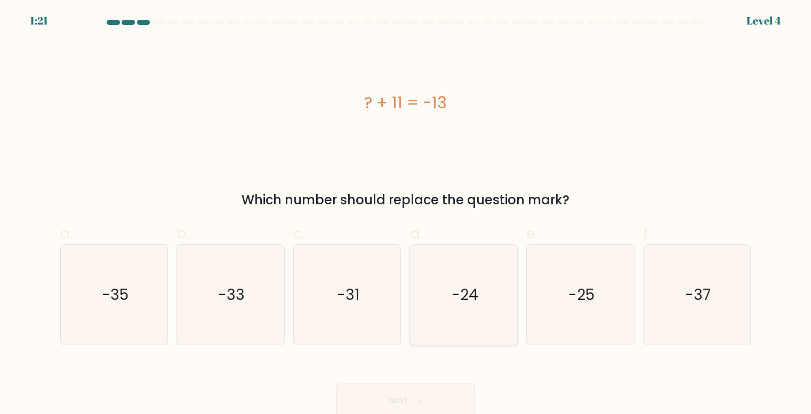
click at [467, 278] on icon "-24" at bounding box center [464, 295] width 100 height 100
click at [406, 214] on input "d. -24" at bounding box center [406, 210] width 1 height 7
radio input "true"
click at [427, 393] on button "Next" at bounding box center [405, 400] width 139 height 34
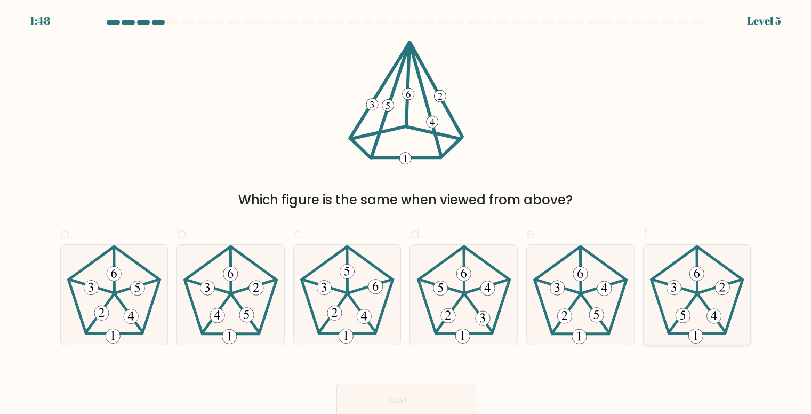
click at [666, 254] on icon at bounding box center [697, 295] width 100 height 100
click at [406, 214] on input "f." at bounding box center [406, 210] width 1 height 7
radio input "true"
click at [418, 396] on button "Next" at bounding box center [405, 400] width 139 height 34
click at [437, 394] on button "Next" at bounding box center [405, 400] width 139 height 34
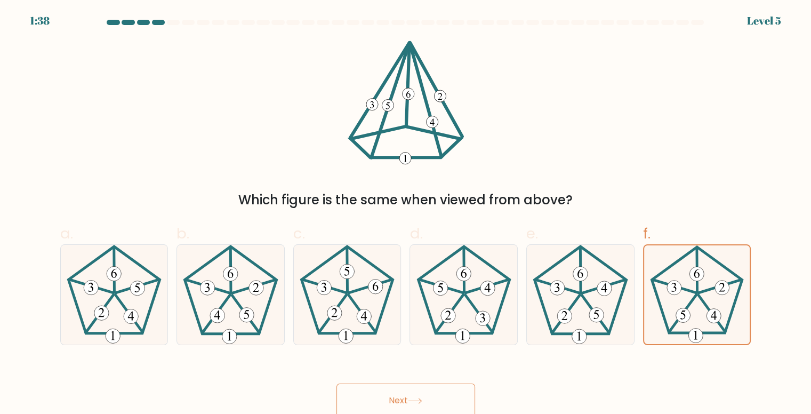
click at [384, 397] on button "Next" at bounding box center [405, 400] width 139 height 34
click at [594, 139] on div "Which figure is the same when viewed from above?" at bounding box center [406, 125] width 704 height 169
click at [410, 399] on icon at bounding box center [415, 401] width 14 height 6
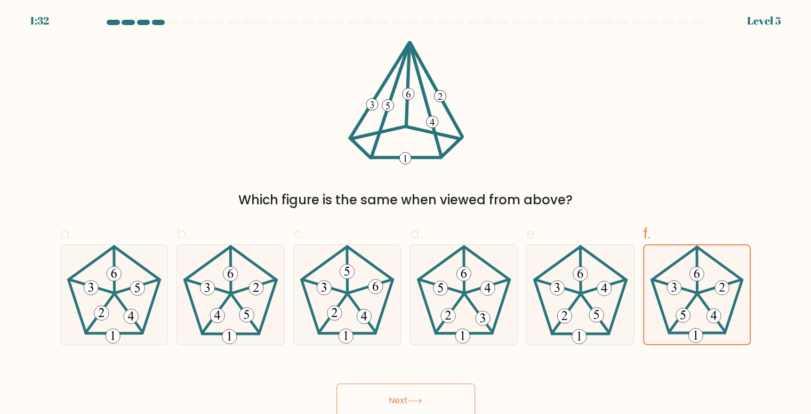
click at [410, 399] on icon at bounding box center [415, 401] width 14 height 6
click at [704, 255] on icon at bounding box center [697, 294] width 99 height 99
click at [406, 214] on input "f." at bounding box center [406, 210] width 1 height 7
click at [704, 255] on icon at bounding box center [697, 294] width 99 height 99
click at [406, 214] on input "f." at bounding box center [406, 210] width 1 height 7
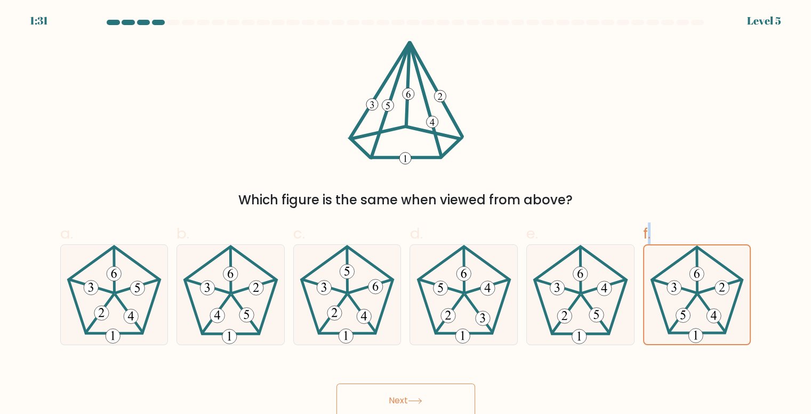
click at [429, 392] on button "Next" at bounding box center [405, 400] width 139 height 34
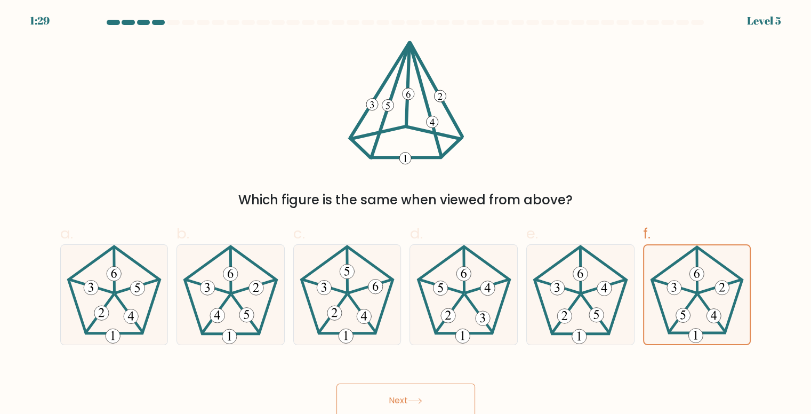
click at [490, 168] on div "Which figure is the same when viewed from above?" at bounding box center [406, 125] width 704 height 169
click at [404, 390] on button "Next" at bounding box center [405, 400] width 139 height 34
